Goal: Information Seeking & Learning: Check status

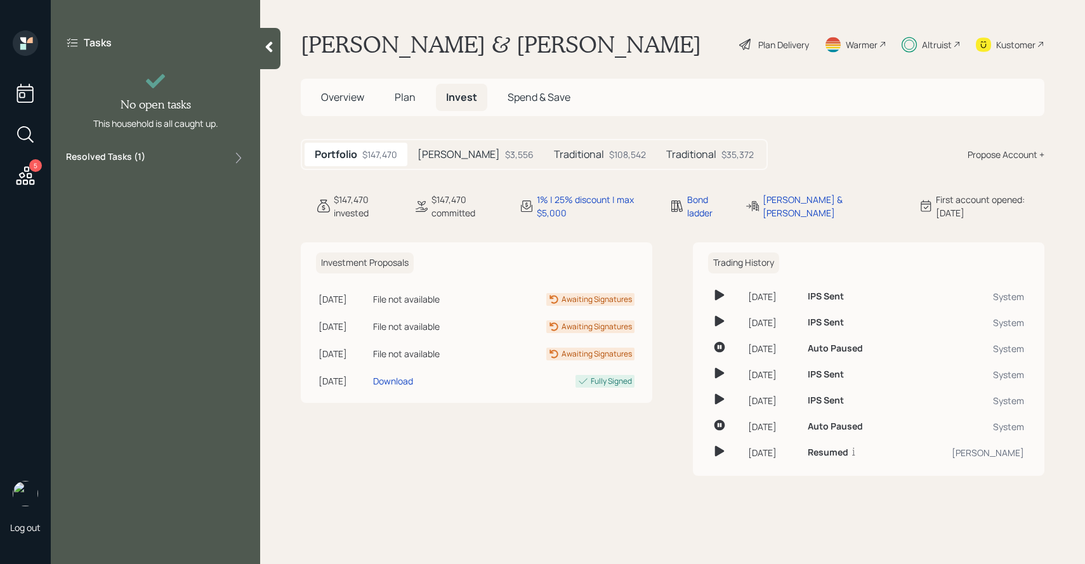
click at [132, 161] on label "Resolved Tasks ( 1 )" at bounding box center [105, 157] width 79 height 15
click at [133, 161] on label "Resolved Tasks ( 1 )" at bounding box center [105, 157] width 79 height 15
click at [442, 147] on div "[PERSON_NAME] $3,556" at bounding box center [475, 154] width 136 height 23
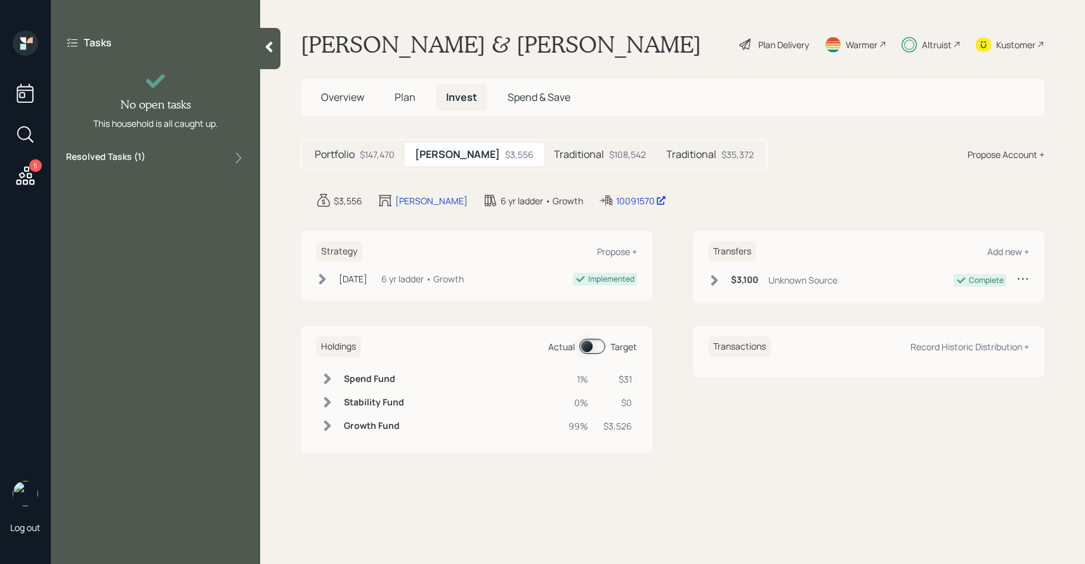
click at [554, 148] on h5 "Traditional" at bounding box center [579, 154] width 50 height 12
click at [666, 156] on h5 "Traditional" at bounding box center [691, 154] width 50 height 12
click at [607, 156] on div "$108,542" at bounding box center [625, 154] width 37 height 13
click at [502, 161] on div "$3,556" at bounding box center [516, 154] width 29 height 13
click at [140, 159] on label "Resolved Tasks ( 1 )" at bounding box center [105, 157] width 79 height 15
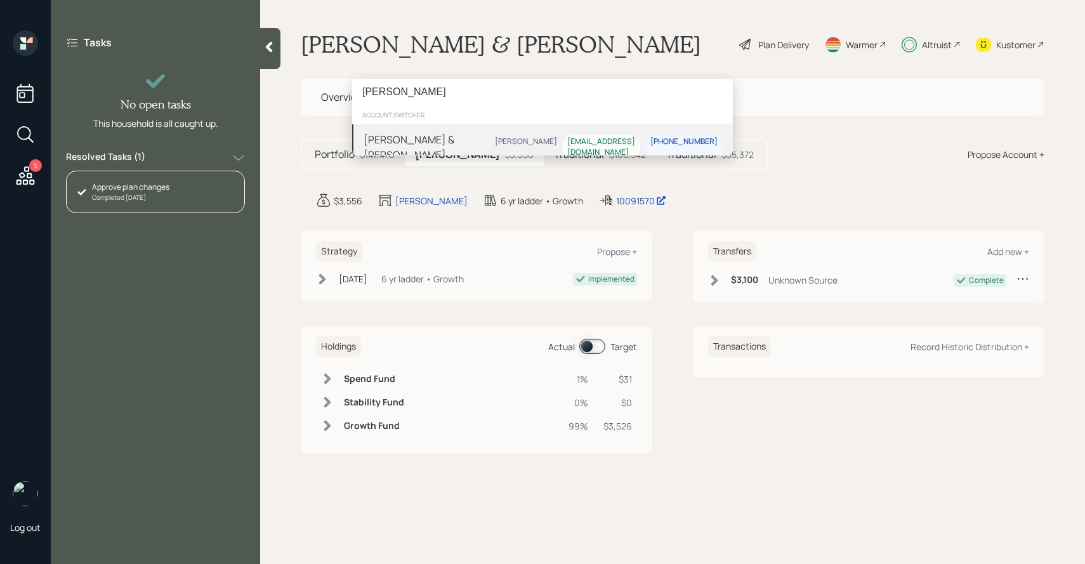
type input "[PERSON_NAME]"
